Goal: Task Accomplishment & Management: Use online tool/utility

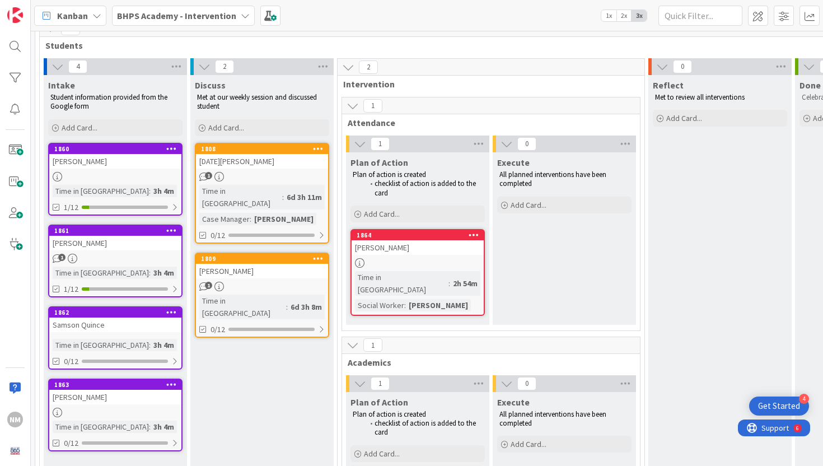
scroll to position [40, 0]
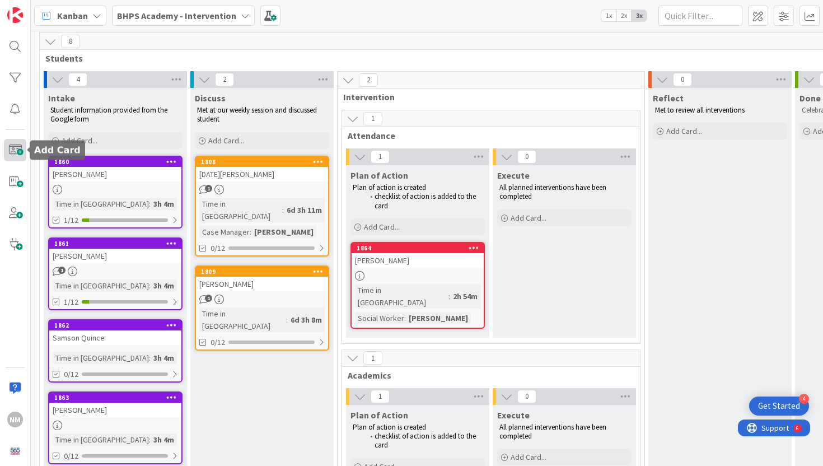
click at [19, 151] on span at bounding box center [15, 150] width 22 height 22
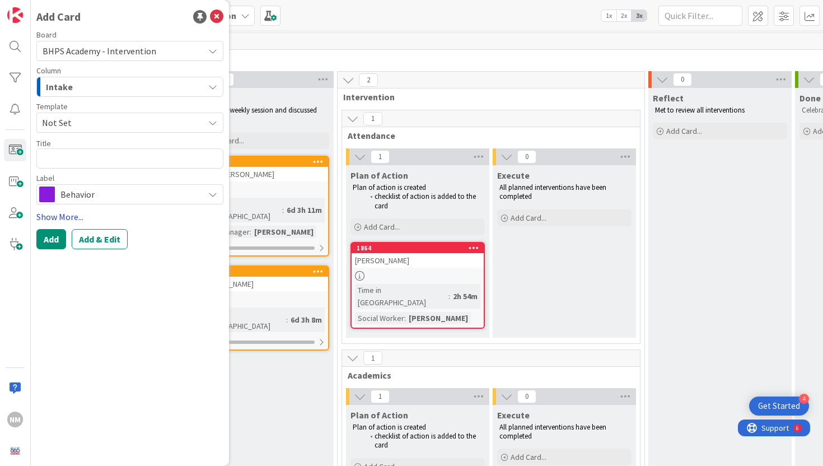
click at [67, 219] on link "Show More..." at bounding box center [129, 216] width 187 height 13
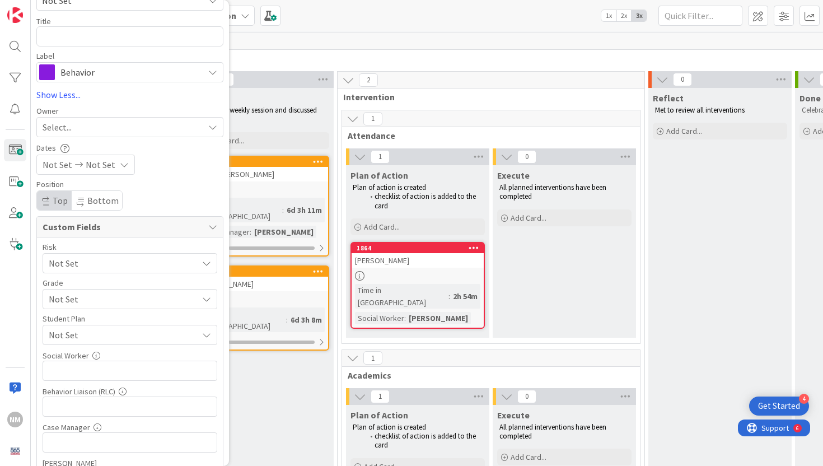
scroll to position [118, 0]
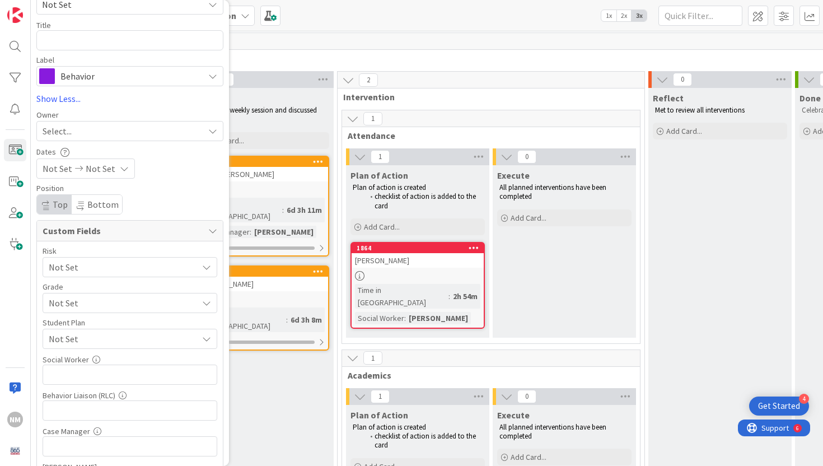
click at [119, 275] on span "Not Set" at bounding box center [120, 267] width 143 height 16
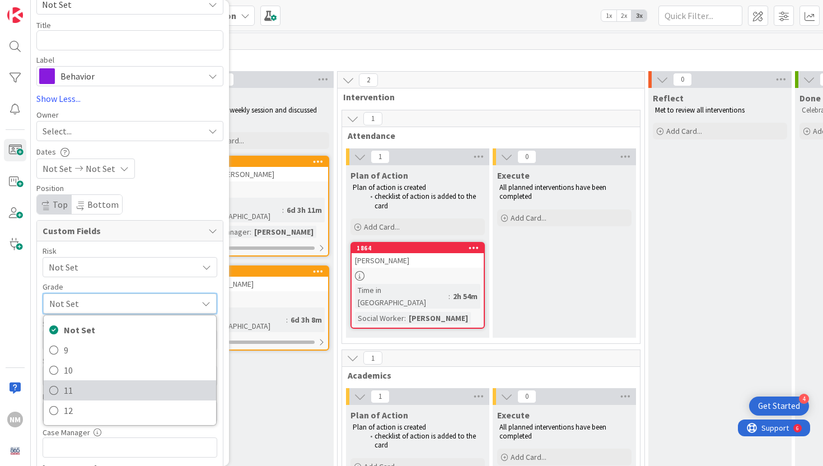
click at [111, 385] on span "11" at bounding box center [137, 390] width 147 height 17
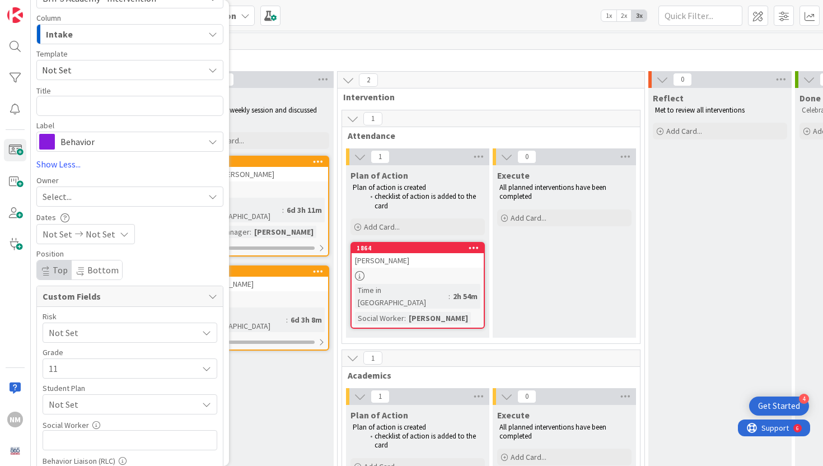
scroll to position [0, 0]
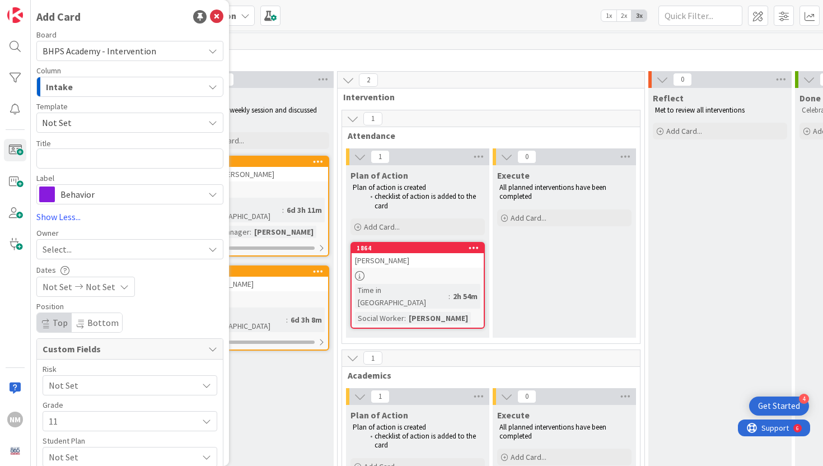
click at [79, 169] on div "Board BHPS Academy - Intervention Column Intake Template Not Set Title 0 / 128 …" at bounding box center [129, 118] width 187 height 174
click at [79, 165] on textarea at bounding box center [129, 158] width 187 height 20
type textarea "x"
type textarea "Z"
type textarea "x"
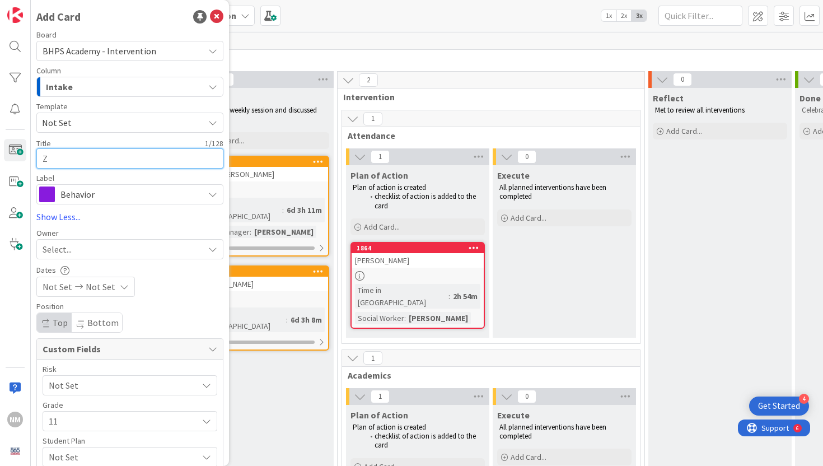
type textarea "Zo"
type textarea "x"
type textarea "[PERSON_NAME]"
type textarea "x"
type textarea "[PERSON_NAME]"
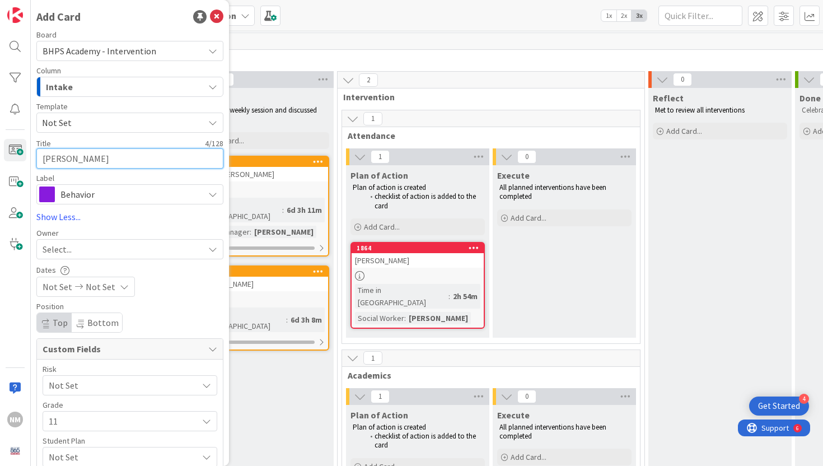
type textarea "x"
type textarea "[PERSON_NAME]"
type textarea "x"
type textarea "[PERSON_NAME]"
type textarea "x"
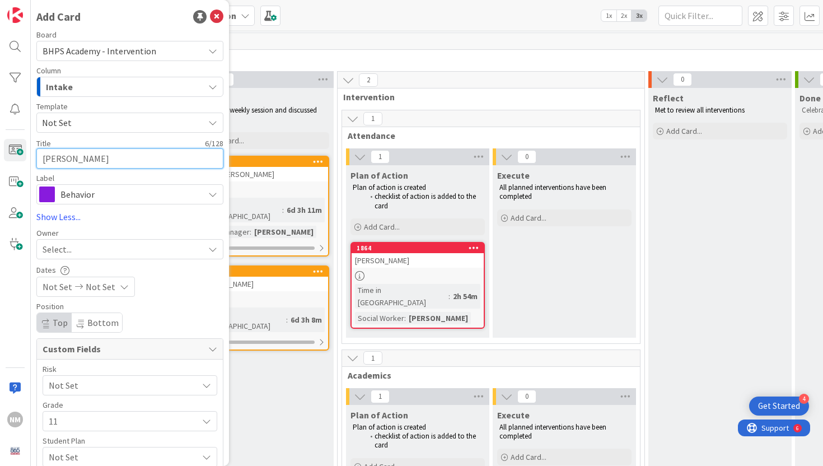
type textarea "[PERSON_NAME]"
type textarea "x"
type textarea "[PERSON_NAME]"
type textarea "x"
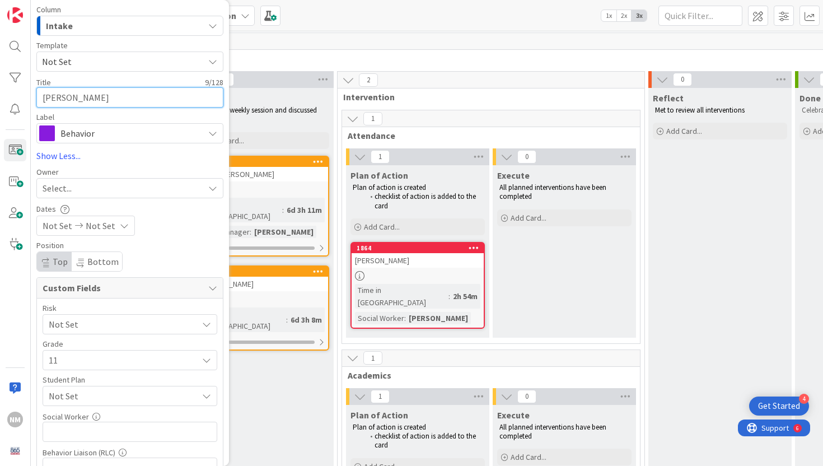
scroll to position [185, 0]
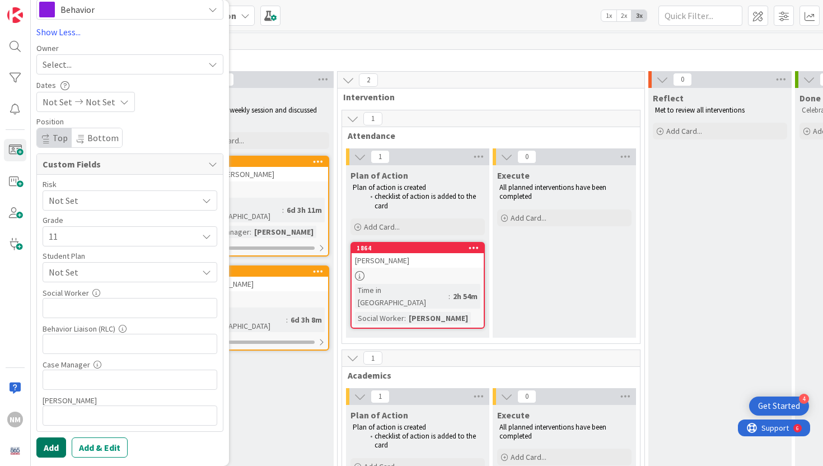
type textarea "[PERSON_NAME]"
click at [50, 447] on button "Add" at bounding box center [51, 447] width 30 height 20
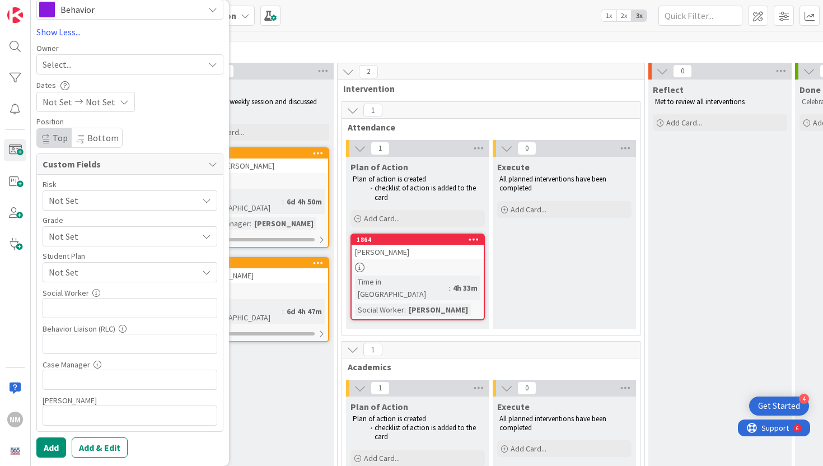
scroll to position [0, 0]
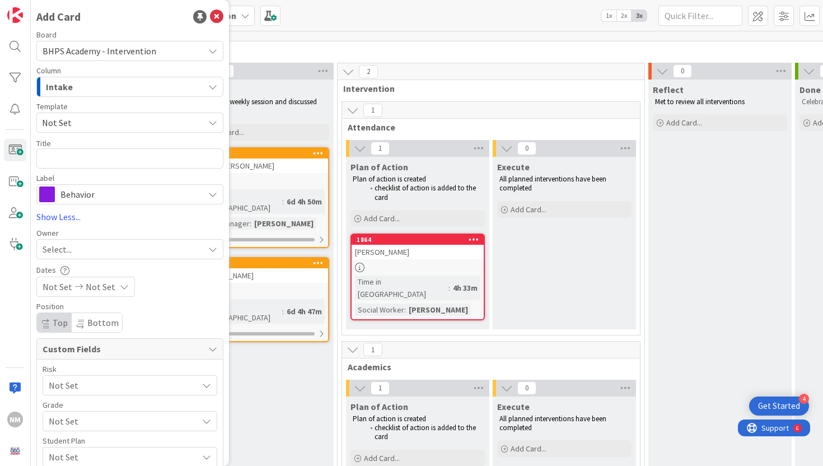
click at [212, 18] on icon at bounding box center [216, 16] width 13 height 13
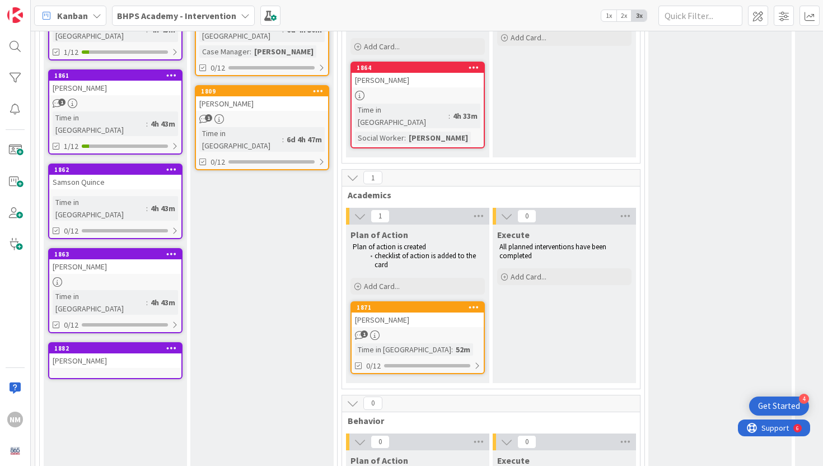
scroll to position [211, 0]
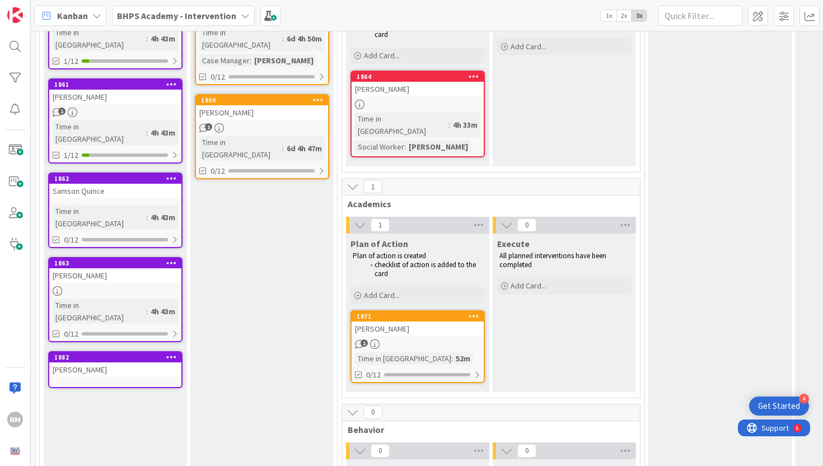
click at [84, 362] on div "[PERSON_NAME]" at bounding box center [115, 369] width 132 height 15
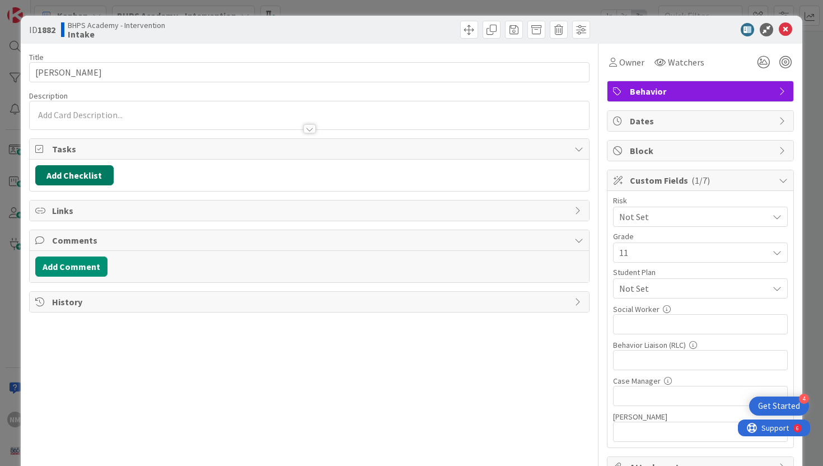
click at [56, 171] on button "Add Checklist" at bounding box center [74, 175] width 78 height 20
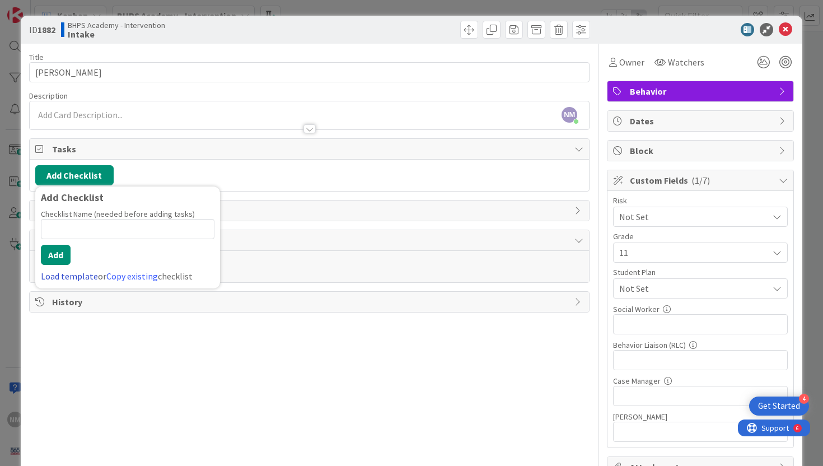
click at [58, 279] on link "Load template" at bounding box center [69, 275] width 57 height 11
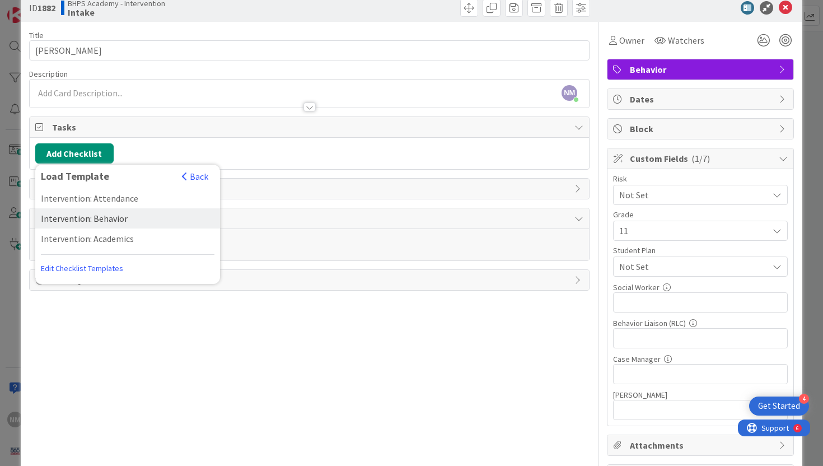
scroll to position [21, 0]
click at [90, 222] on div "Intervention: Behavior" at bounding box center [127, 219] width 185 height 20
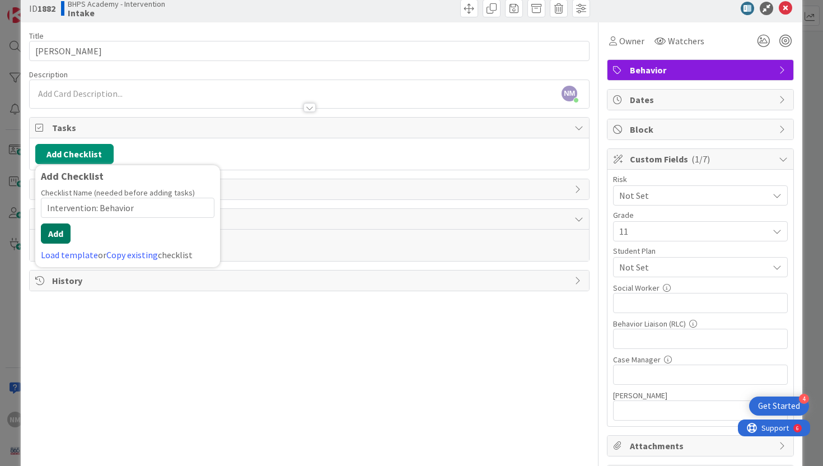
click at [63, 236] on button "Add" at bounding box center [56, 233] width 30 height 20
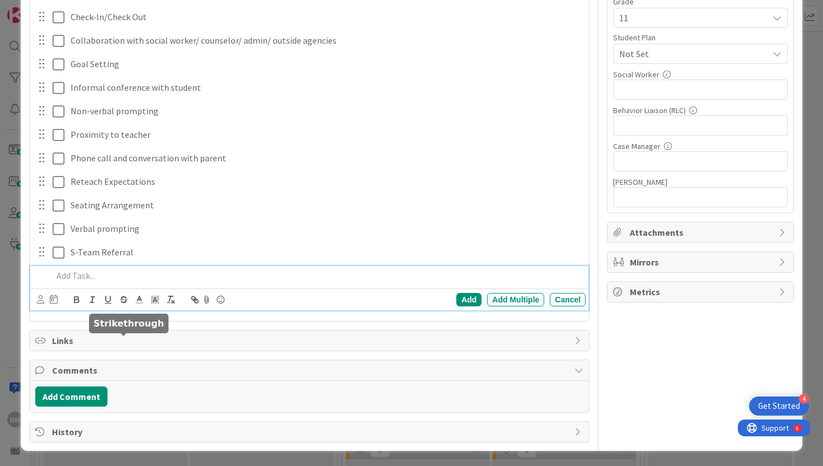
scroll to position [0, 0]
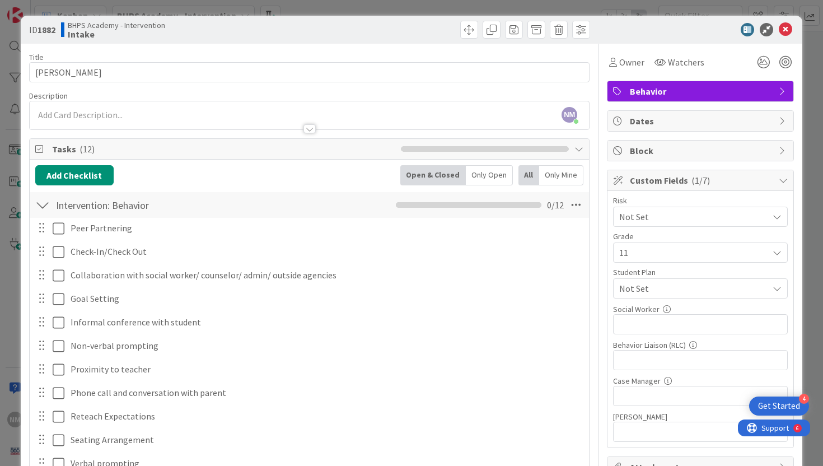
click at [105, 109] on div "NM [PERSON_NAME] just joined" at bounding box center [310, 115] width 560 height 28
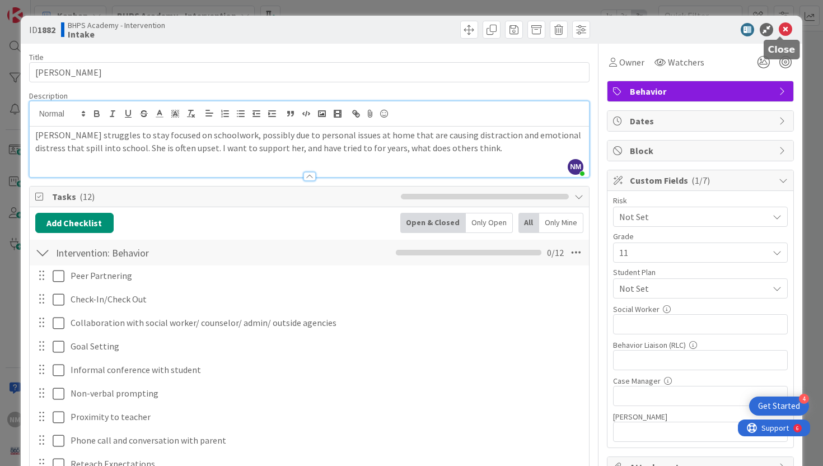
click at [781, 29] on icon at bounding box center [785, 29] width 13 height 13
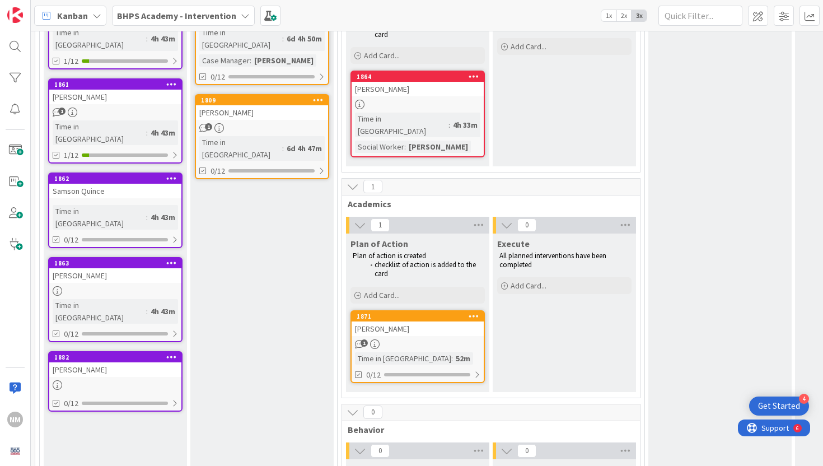
scroll to position [175, 0]
